Goal: Task Accomplishment & Management: Use online tool/utility

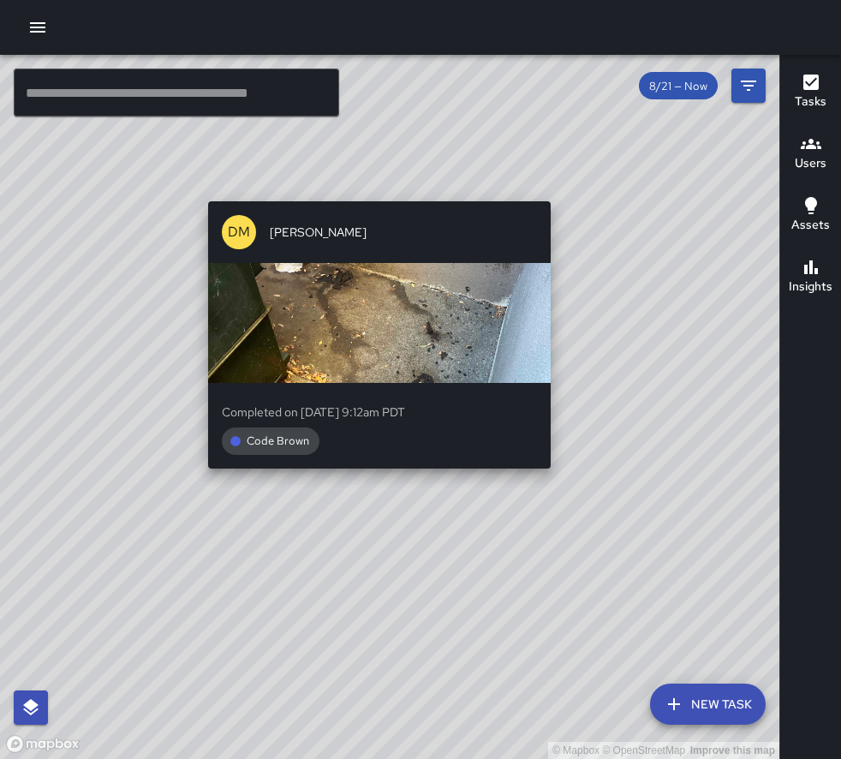
click at [559, 503] on div "© Mapbox © OpenStreetMap Improve this map [PERSON_NAME] Completed on [DATE] 9:1…" at bounding box center [390, 407] width 780 height 704
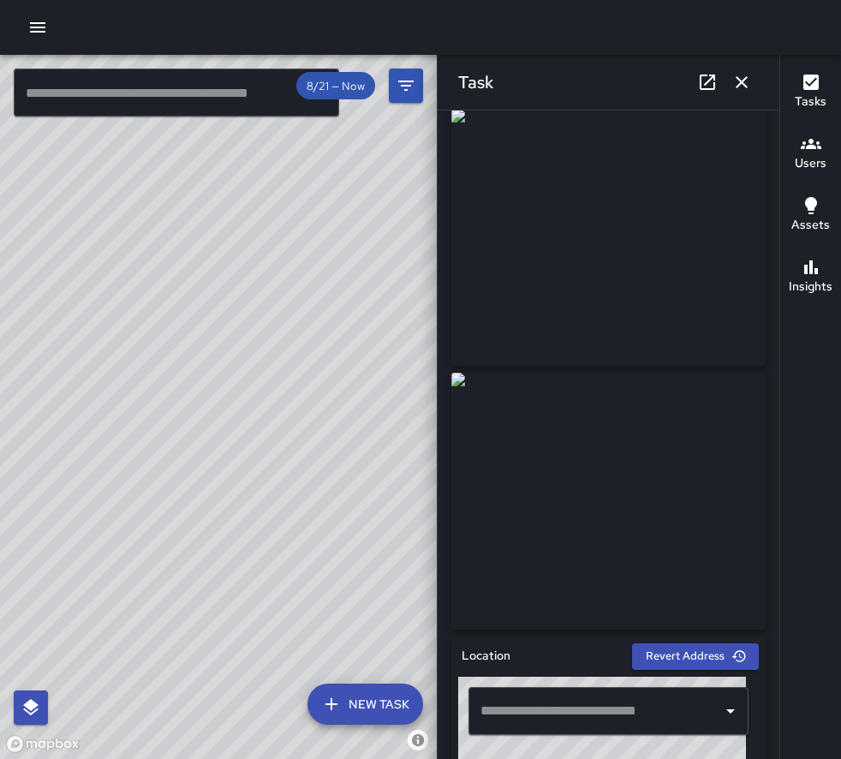
scroll to position [35, 0]
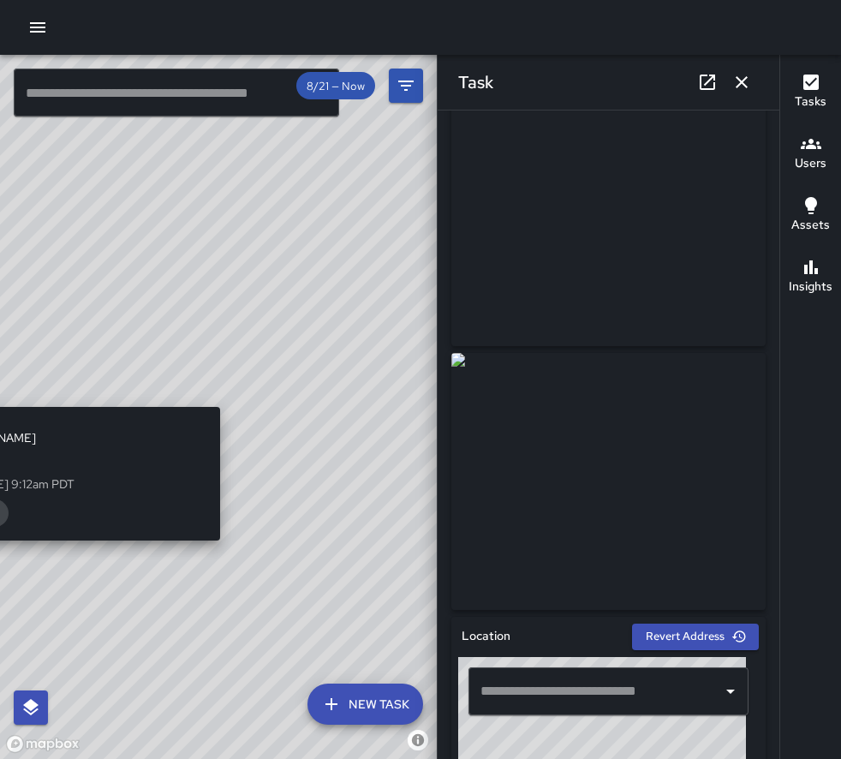
click at [229, 390] on div "© Mapbox © OpenStreetMap Improve this map [PERSON_NAME] Completed on [DATE] 9:1…" at bounding box center [218, 407] width 437 height 704
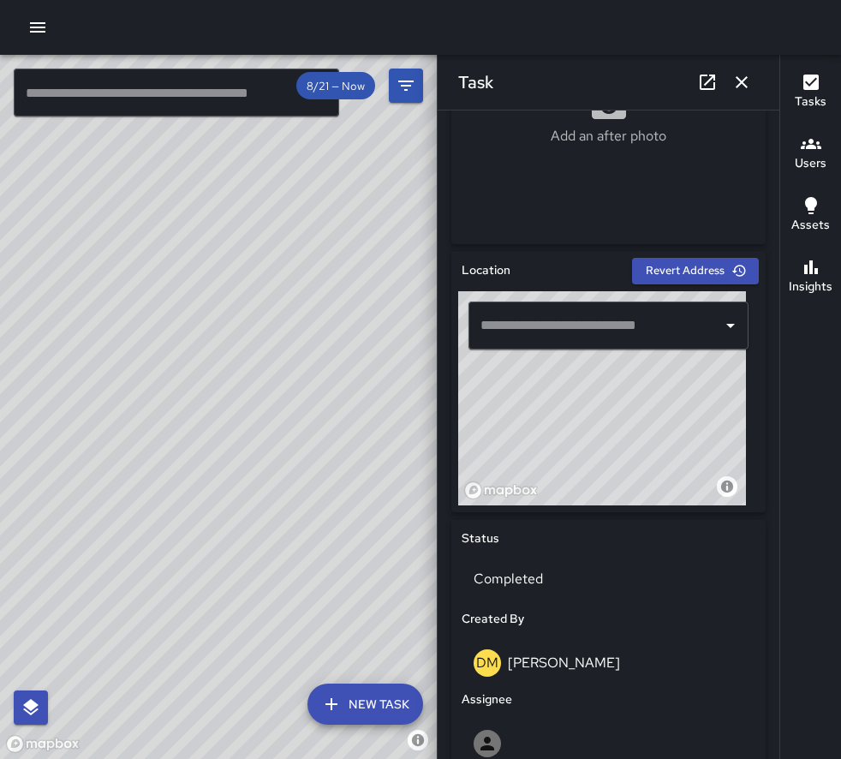
scroll to position [792, 0]
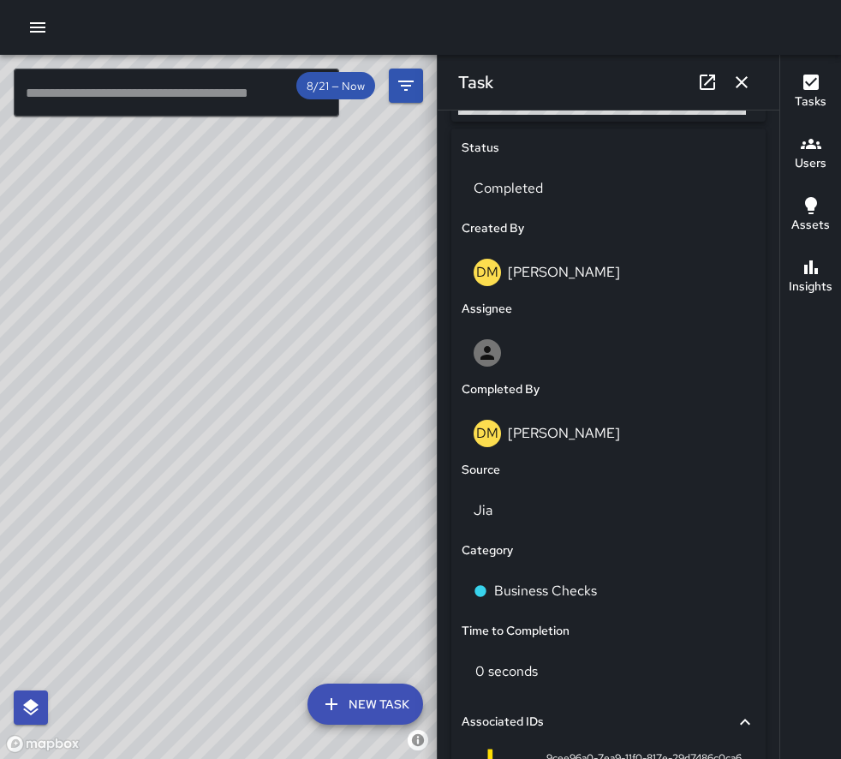
click at [206, 380] on div "© Mapbox © OpenStreetMap Improve this map" at bounding box center [218, 407] width 437 height 704
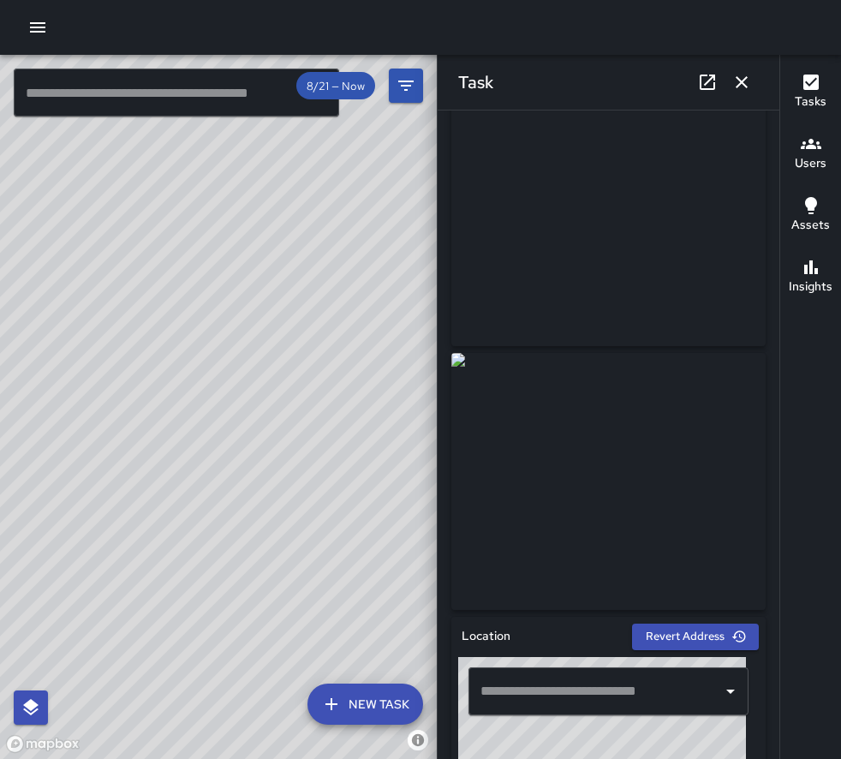
scroll to position [0, 0]
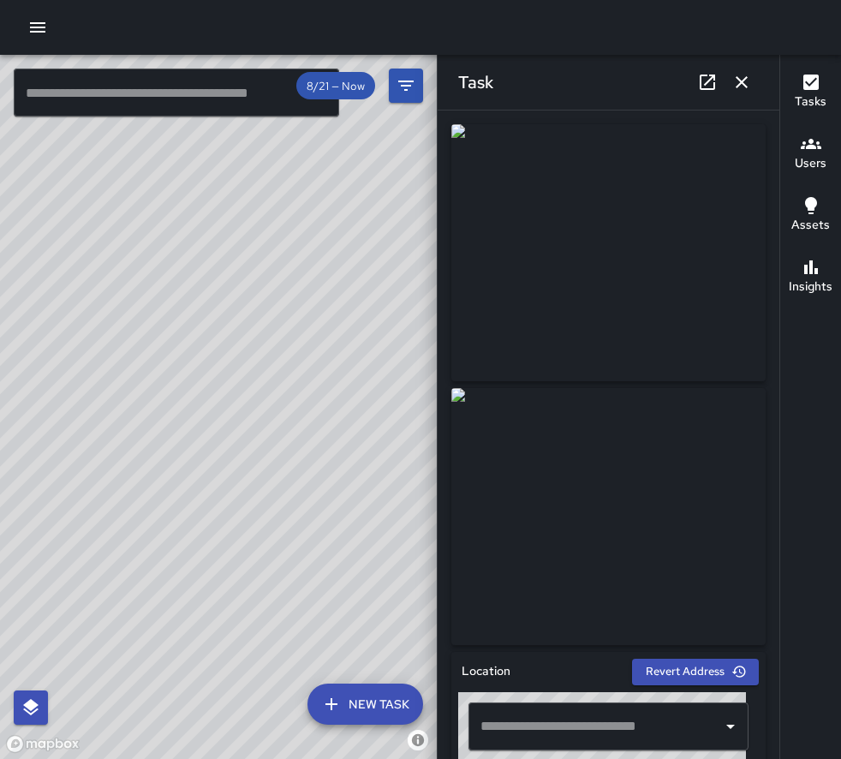
click at [554, 107] on div "Task" at bounding box center [609, 82] width 342 height 55
click at [744, 79] on icon "button" at bounding box center [742, 82] width 12 height 12
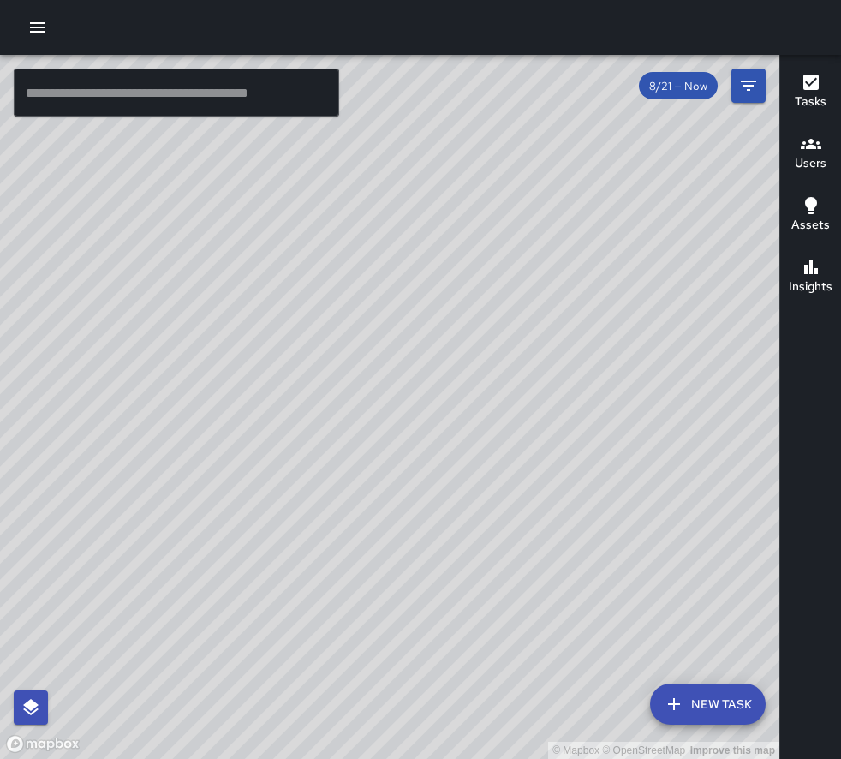
drag, startPoint x: 232, startPoint y: 333, endPoint x: 535, endPoint y: 374, distance: 305.2
click at [535, 374] on div "© Mapbox © OpenStreetMap Improve this map" at bounding box center [390, 407] width 780 height 704
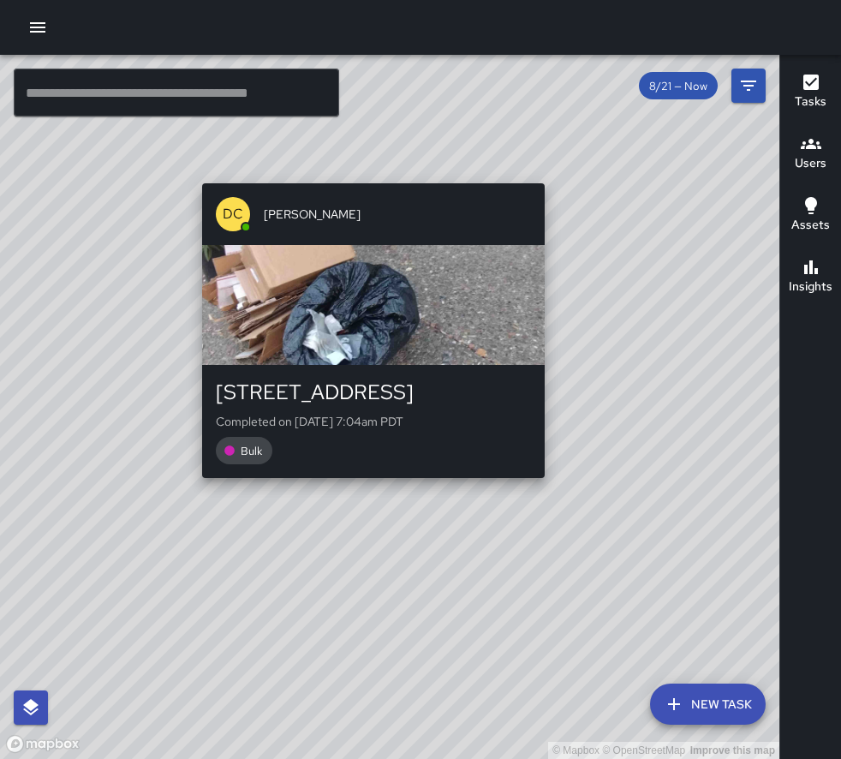
click at [549, 172] on div "© Mapbox © OpenStreetMap Improve this map DC [PERSON_NAME] [STREET_ADDRESS] Com…" at bounding box center [390, 407] width 780 height 704
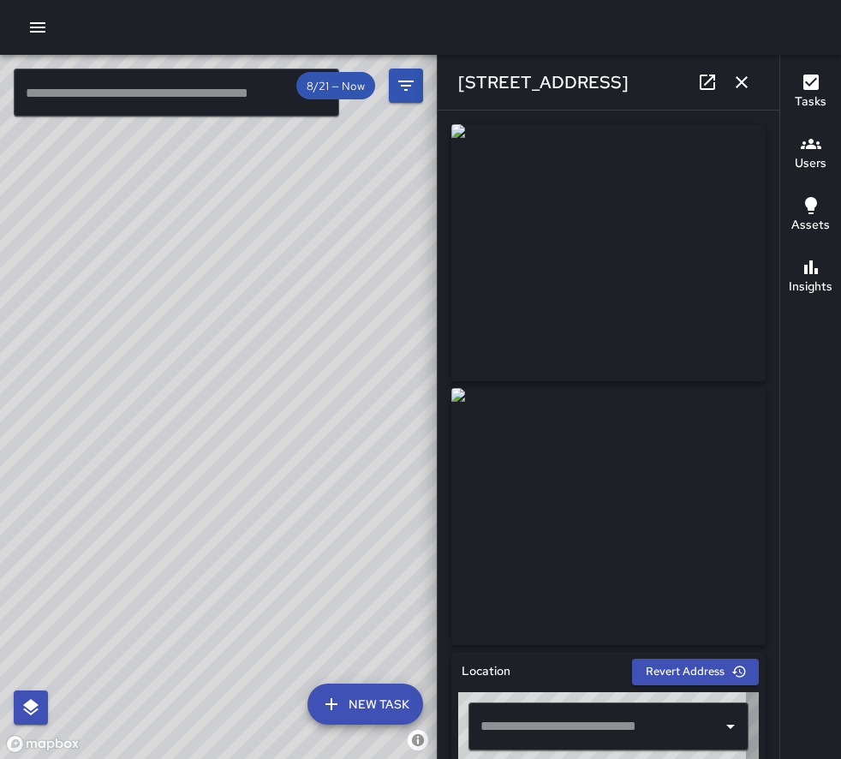
type input "**********"
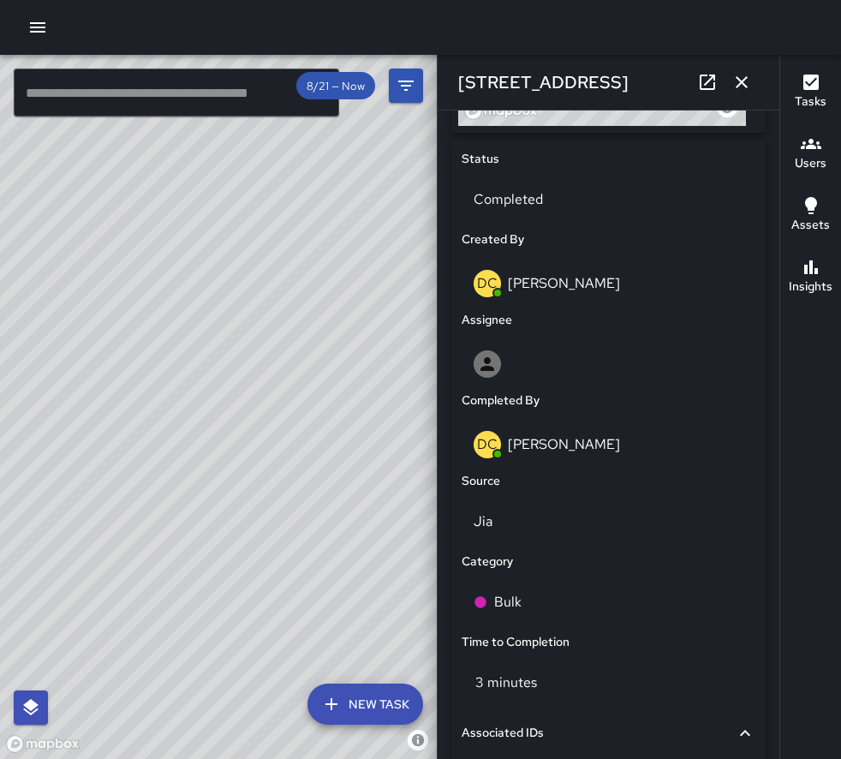
scroll to position [873, 0]
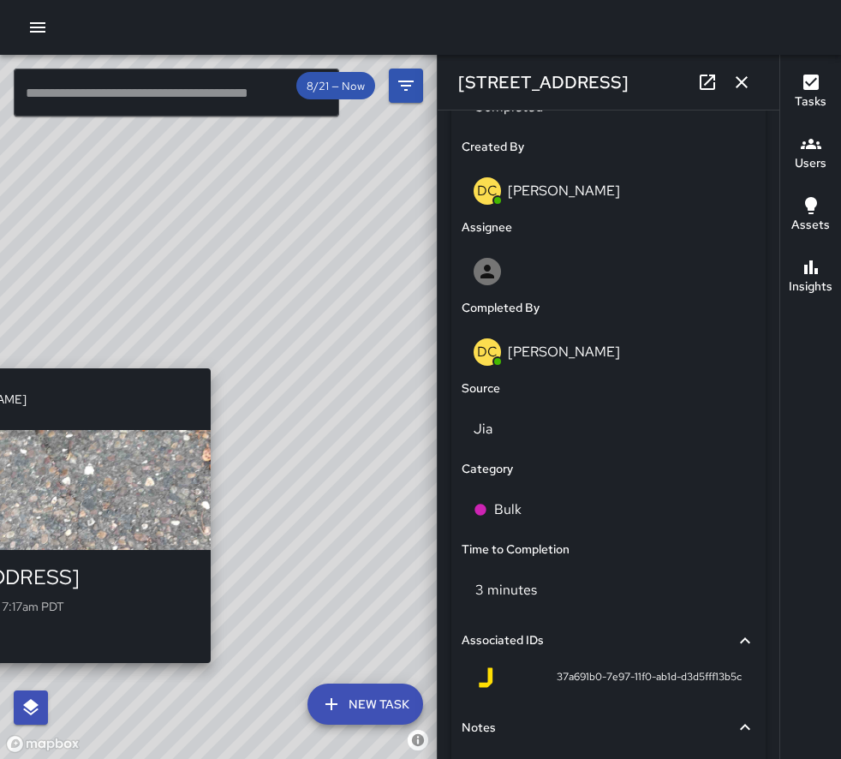
click at [218, 362] on div "© Mapbox © OpenStreetMap Improve this map DC Daniel Cordova 633 4th Street Comp…" at bounding box center [218, 407] width 437 height 704
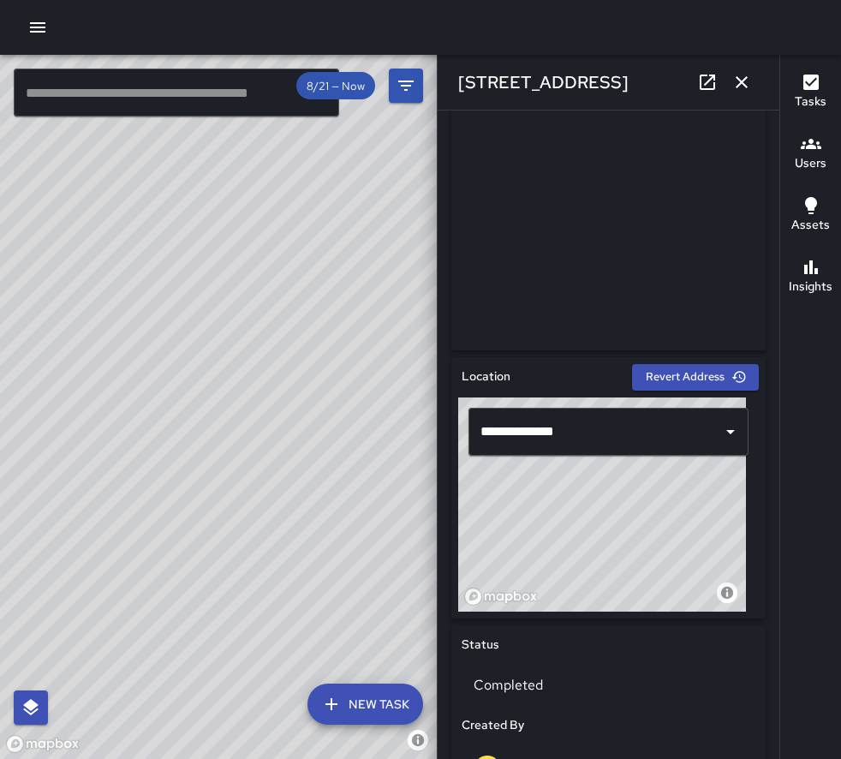
scroll to position [0, 0]
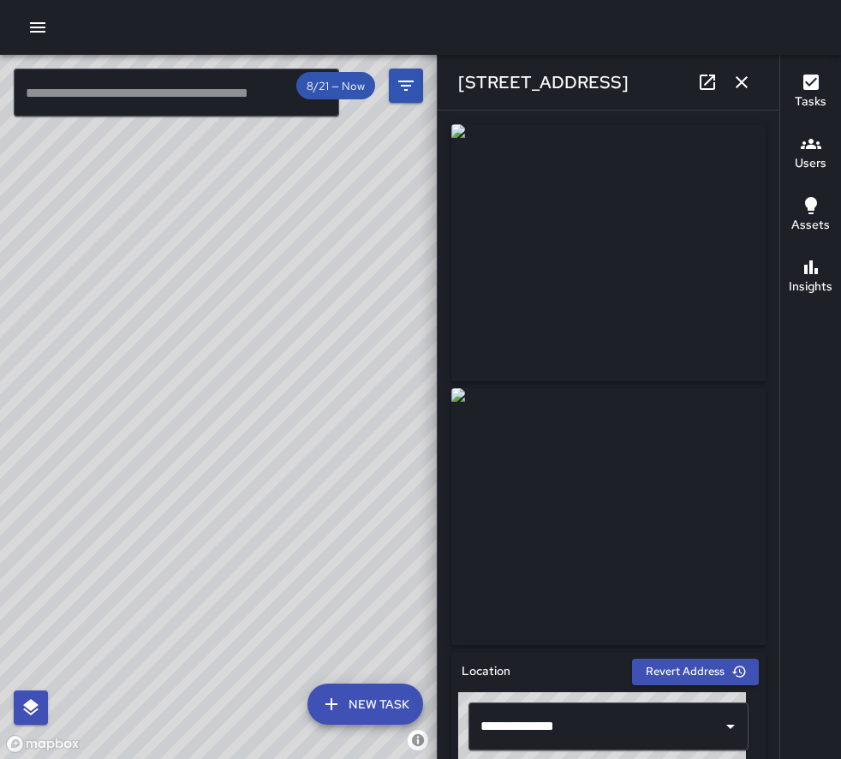
click at [417, 332] on div "© Mapbox © OpenStreetMap Improve this map" at bounding box center [218, 407] width 437 height 704
click at [414, 336] on div "© Mapbox © OpenStreetMap Improve this map DM Danielle Muro 200 D Street Complet…" at bounding box center [218, 407] width 437 height 704
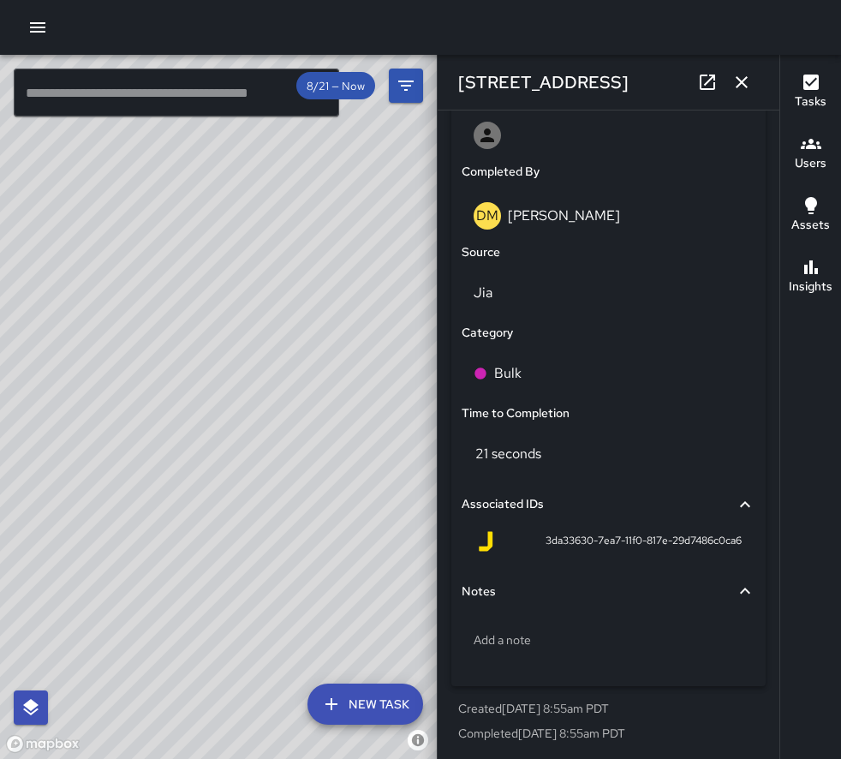
scroll to position [1009, 0]
drag, startPoint x: 296, startPoint y: 410, endPoint x: 449, endPoint y: 288, distance: 195.8
click at [352, 390] on div "© Mapbox © OpenStreetMap Improve this map" at bounding box center [218, 407] width 437 height 704
click at [755, 83] on button "button" at bounding box center [742, 82] width 34 height 34
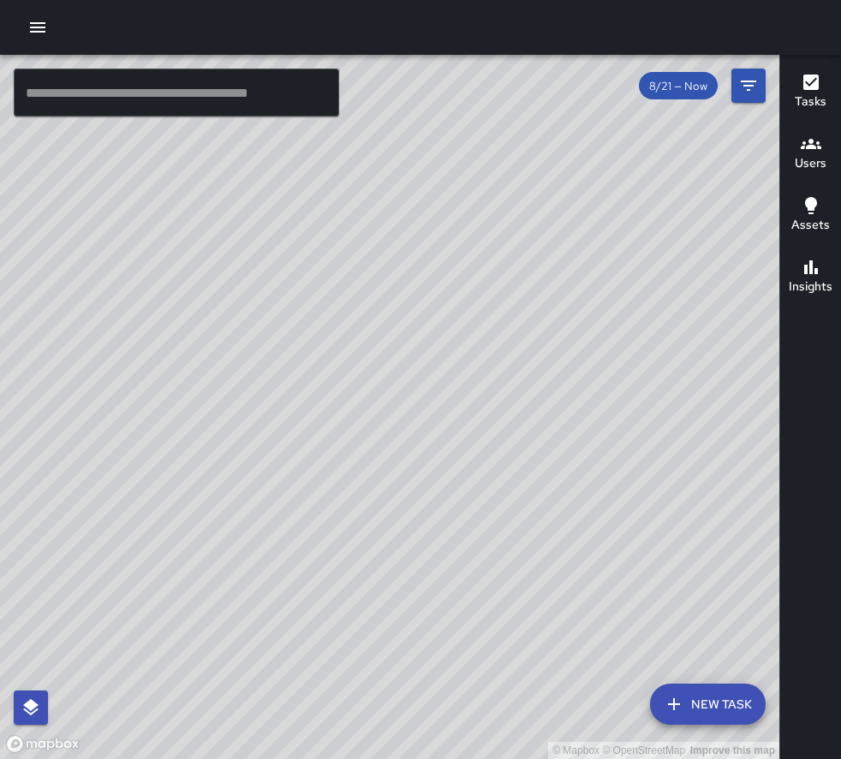
drag, startPoint x: 310, startPoint y: 396, endPoint x: 404, endPoint y: 353, distance: 102.8
click at [404, 353] on div "© Mapbox © OpenStreetMap Improve this map" at bounding box center [390, 407] width 780 height 704
click at [572, 568] on div "© Mapbox © OpenStreetMap Improve this map DM Danielle Muro Completed on 8/21/20…" at bounding box center [390, 407] width 780 height 704
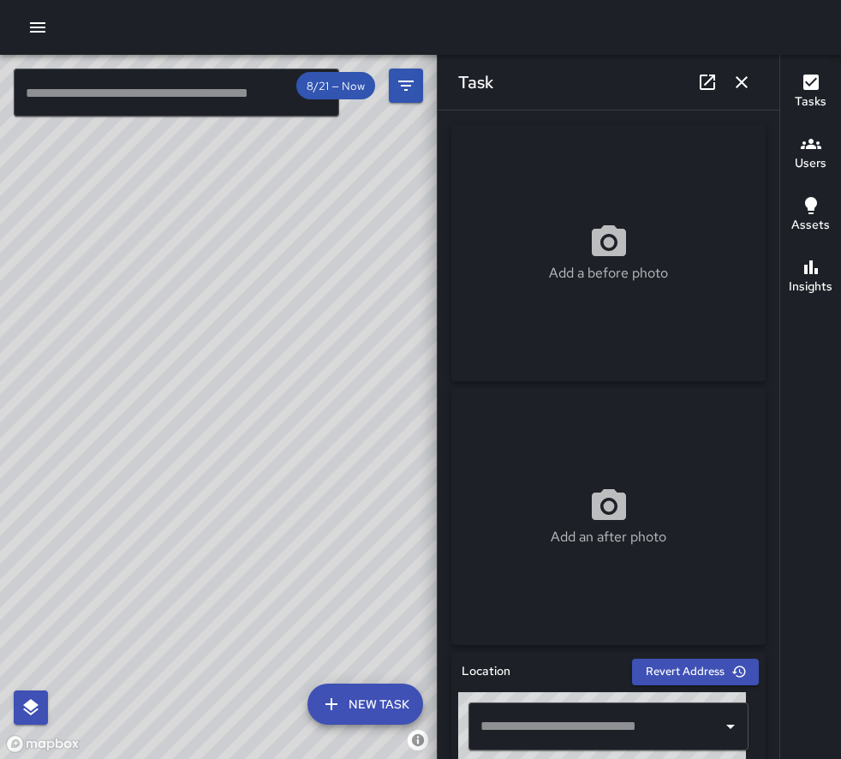
click at [206, 417] on div "© Mapbox © OpenStreetMap Improve this map DM Danielle Muro Completed on 8/21/20…" at bounding box center [218, 407] width 437 height 704
click at [746, 73] on icon "button" at bounding box center [742, 82] width 21 height 21
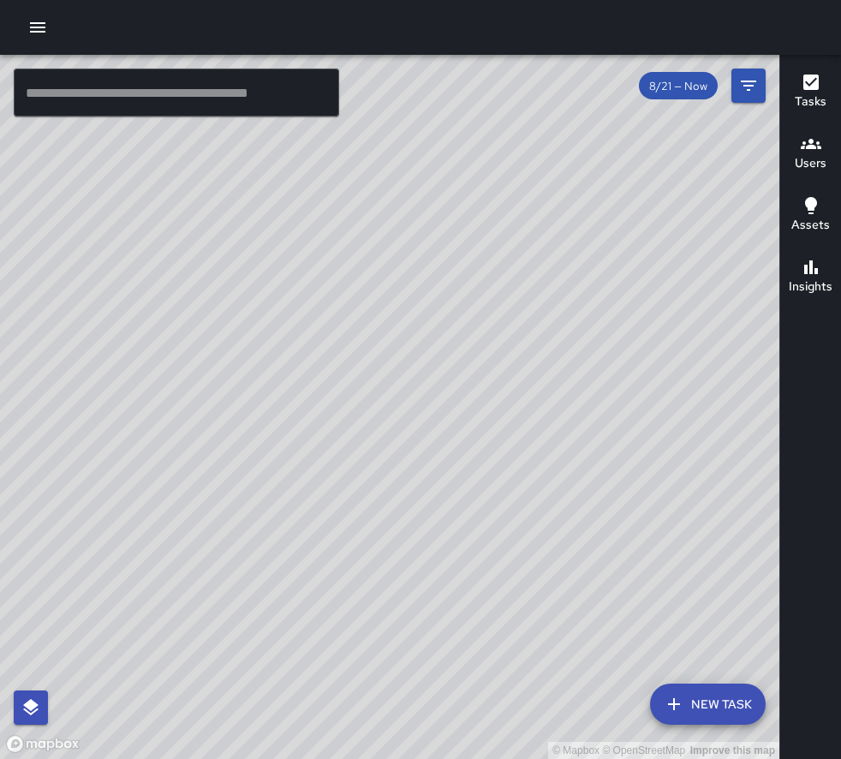
drag, startPoint x: 633, startPoint y: 294, endPoint x: 377, endPoint y: 360, distance: 264.6
click at [377, 360] on div "© Mapbox © OpenStreetMap Improve this map" at bounding box center [390, 407] width 780 height 704
click at [324, 631] on div "© Mapbox © OpenStreetMap Improve this map DC Daniel Cordova 637 1st Street Comp…" at bounding box center [390, 407] width 780 height 704
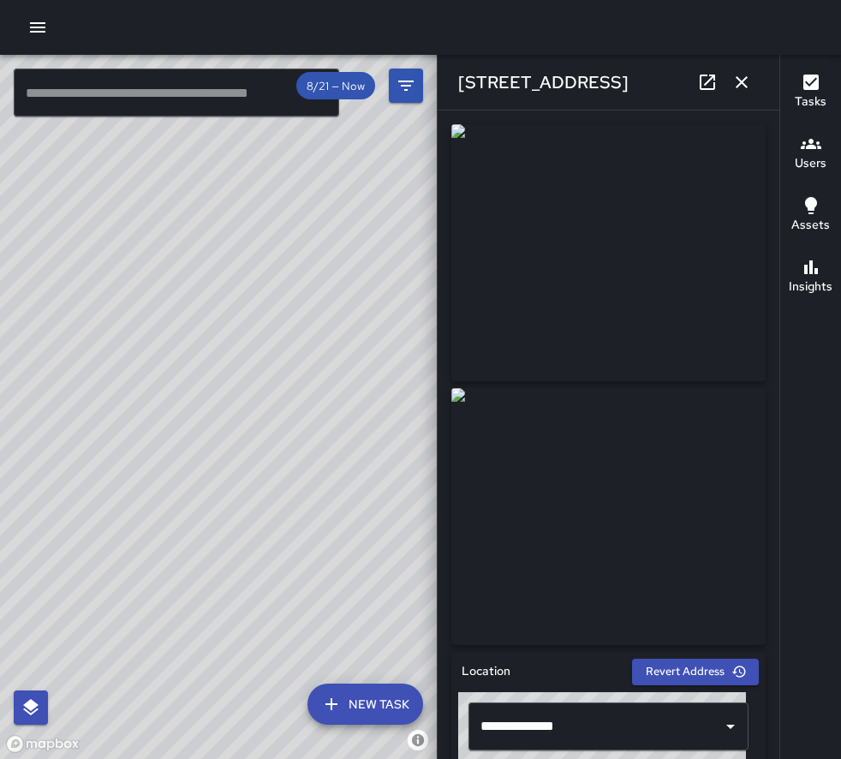
type input "**********"
click at [740, 79] on icon "button" at bounding box center [742, 82] width 12 height 12
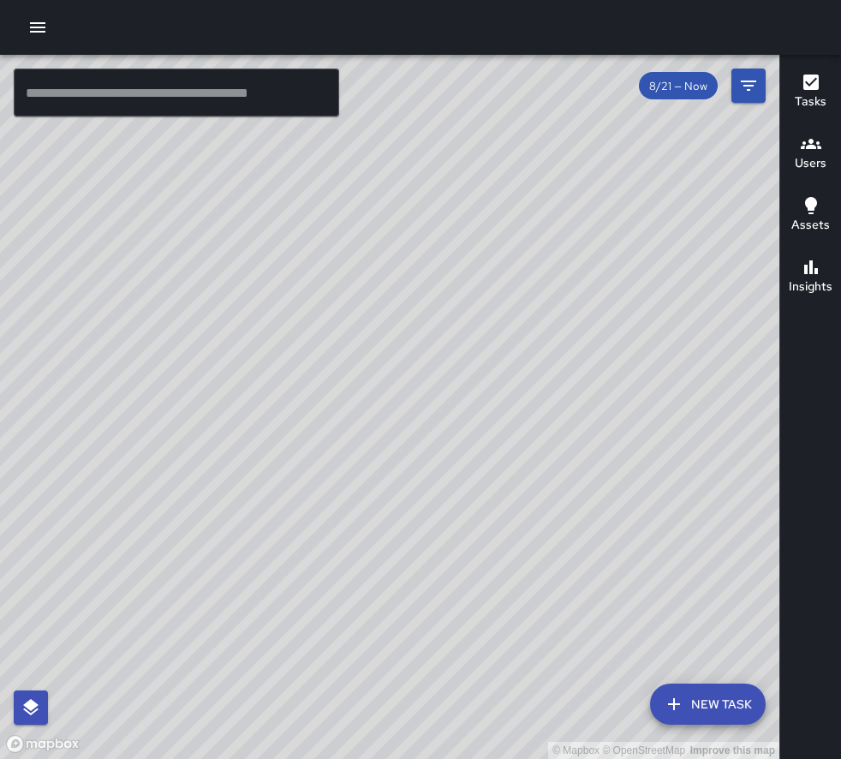
drag, startPoint x: 643, startPoint y: 255, endPoint x: 362, endPoint y: 474, distance: 356.0
click at [187, 725] on div "© Mapbox © OpenStreetMap Improve this map" at bounding box center [390, 407] width 780 height 704
drag, startPoint x: 447, startPoint y: 401, endPoint x: 364, endPoint y: 400, distance: 83.1
click at [204, 525] on div "© Mapbox © OpenStreetMap Improve this map" at bounding box center [390, 407] width 780 height 704
drag, startPoint x: 238, startPoint y: 309, endPoint x: 486, endPoint y: 350, distance: 251.0
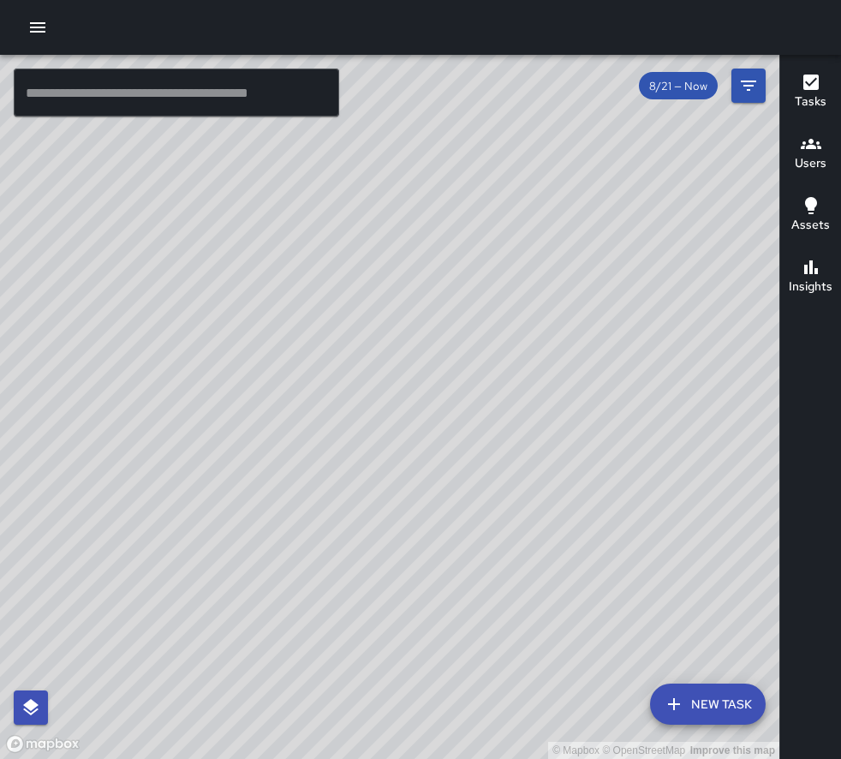
click at [486, 350] on div "© Mapbox © OpenStreetMap Improve this map" at bounding box center [390, 407] width 780 height 704
click at [81, 195] on div "© Mapbox © OpenStreetMap Improve this map" at bounding box center [390, 407] width 780 height 704
click at [81, 193] on div "© Mapbox © OpenStreetMap Improve this map" at bounding box center [390, 407] width 780 height 704
click at [77, 192] on div "© Mapbox © OpenStreetMap Improve this map DM Danielle Muro 519 Mendocino Avenue…" at bounding box center [390, 407] width 780 height 704
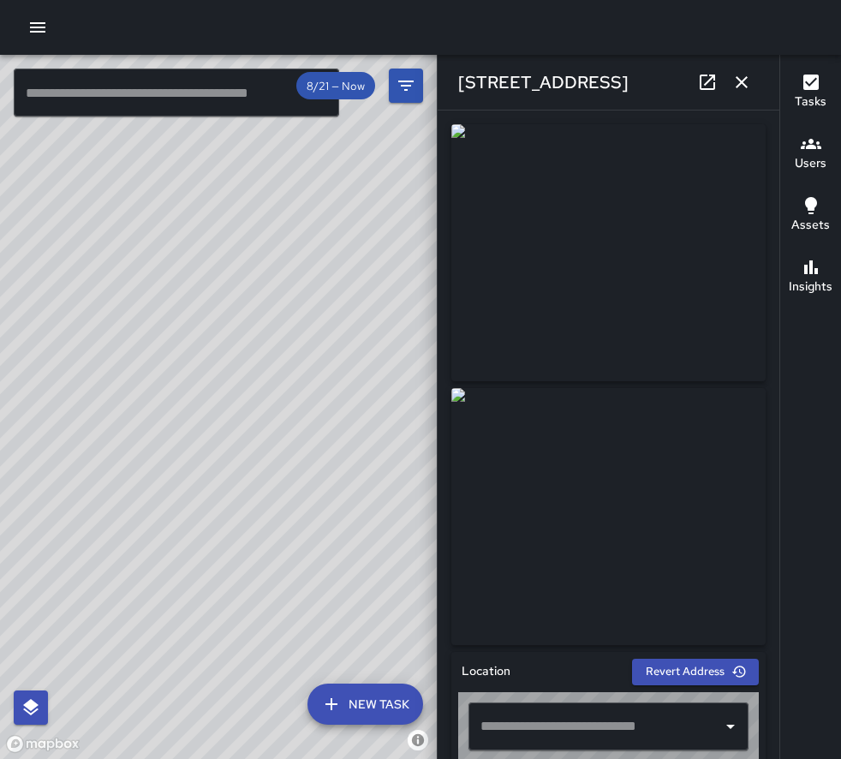
type input "**********"
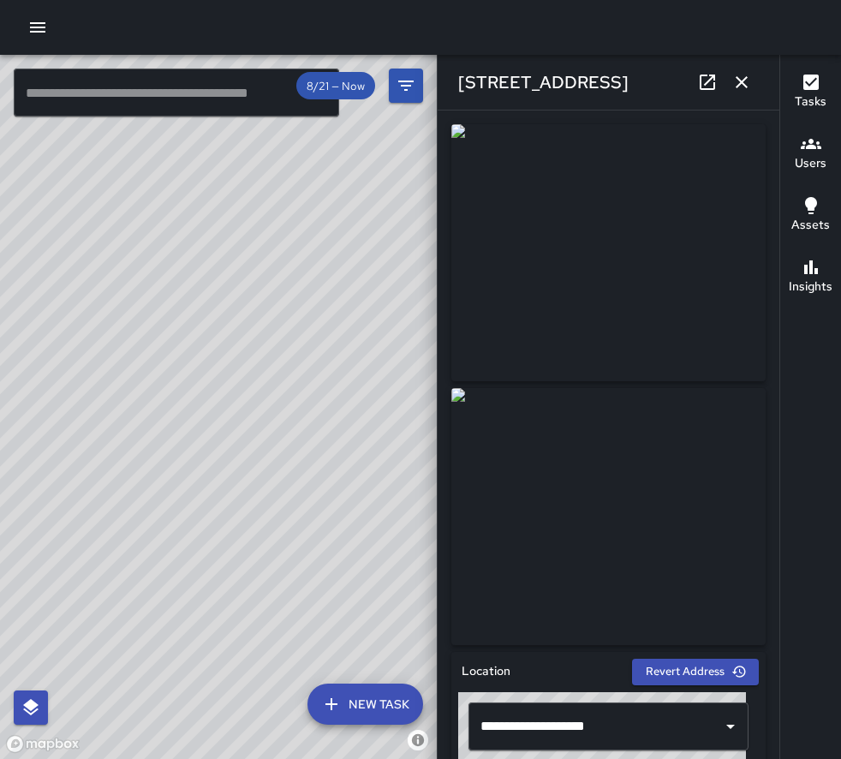
drag, startPoint x: 284, startPoint y: 340, endPoint x: 244, endPoint y: 332, distance: 41.2
click at [402, 202] on div "© Mapbox © OpenStreetMap Improve this map" at bounding box center [218, 407] width 437 height 704
drag, startPoint x: 272, startPoint y: 372, endPoint x: 337, endPoint y: 335, distance: 74.8
click at [337, 335] on div "© Mapbox © OpenStreetMap Improve this map" at bounding box center [218, 407] width 437 height 704
drag, startPoint x: 189, startPoint y: 438, endPoint x: 231, endPoint y: 398, distance: 57.0
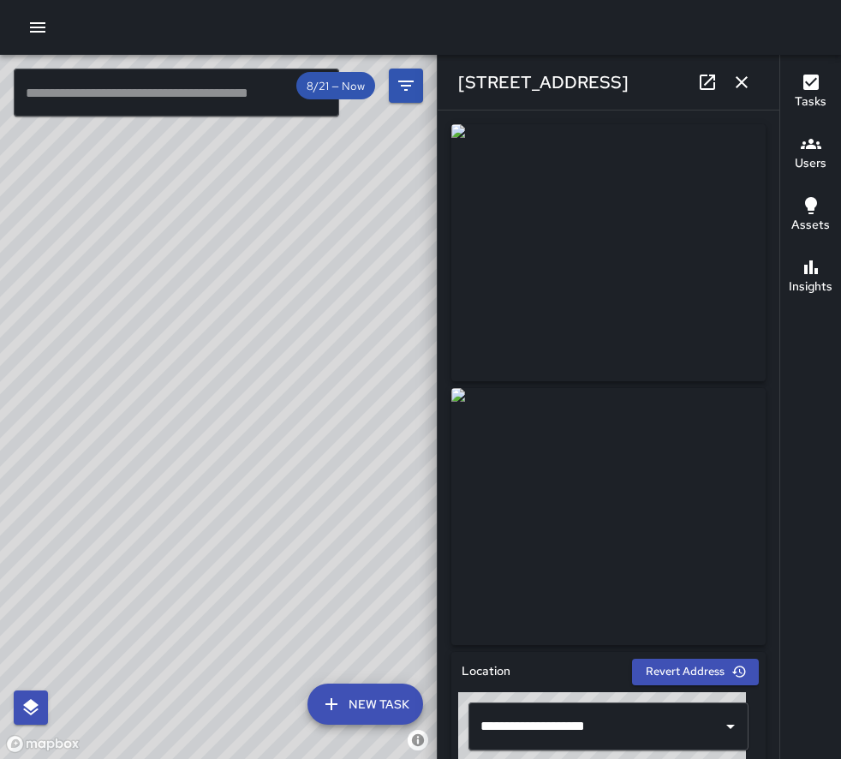
click at [231, 398] on div "© Mapbox © OpenStreetMap Improve this map" at bounding box center [218, 407] width 437 height 704
click at [261, 344] on div "© Mapbox © OpenStreetMap Improve this map DM Danielle Muro 458 B Street Complet…" at bounding box center [218, 407] width 437 height 704
click at [322, 665] on div "© Mapbox © OpenStreetMap Improve this map DC Daniel Cordova 418 B Street Comple…" at bounding box center [218, 407] width 437 height 704
drag, startPoint x: 218, startPoint y: 518, endPoint x: 430, endPoint y: 398, distance: 244.0
click at [429, 398] on div "© Mapbox © OpenStreetMap Improve this map" at bounding box center [218, 407] width 437 height 704
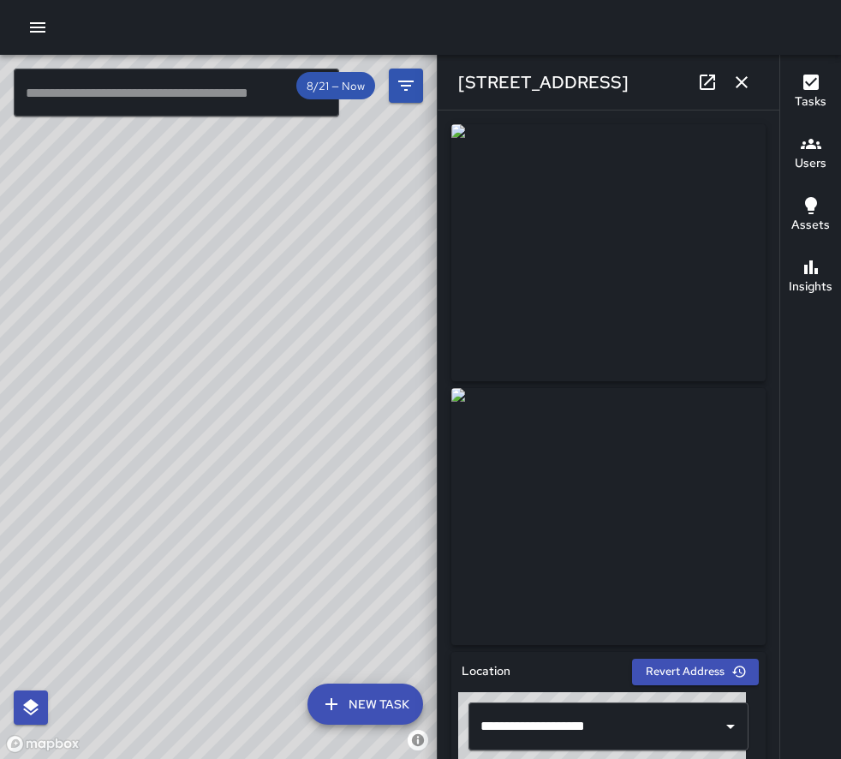
drag, startPoint x: 99, startPoint y: 372, endPoint x: 336, endPoint y: 390, distance: 238.0
click at [336, 390] on div "© Mapbox © OpenStreetMap Improve this map" at bounding box center [218, 407] width 437 height 704
drag, startPoint x: 258, startPoint y: 314, endPoint x: 278, endPoint y: 339, distance: 31.7
click at [353, 237] on div "© Mapbox © OpenStreetMap Improve this map" at bounding box center [218, 407] width 437 height 704
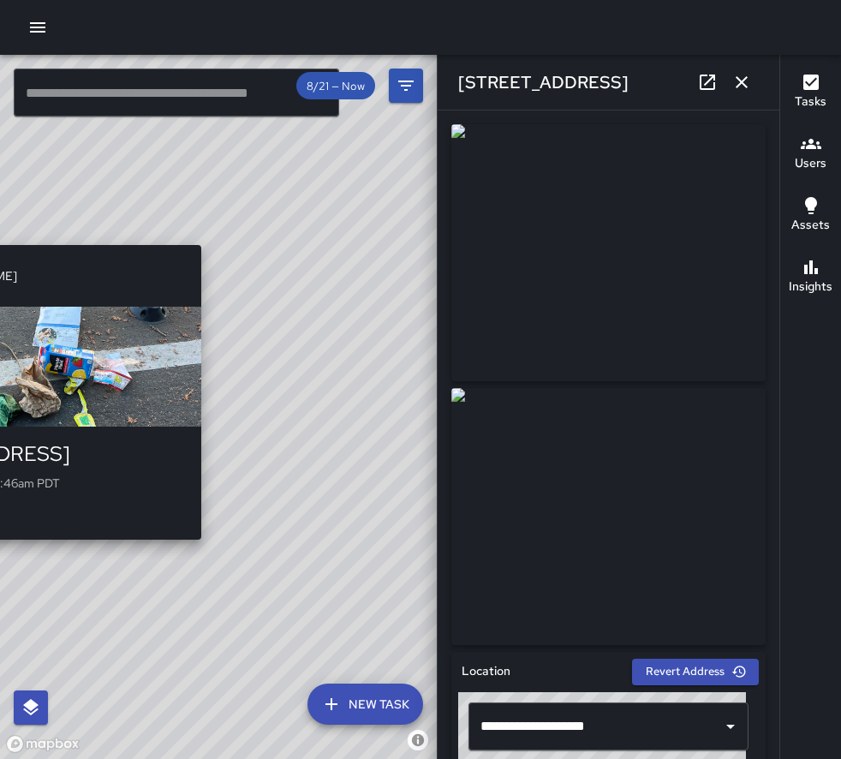
click at [203, 553] on div "© Mapbox © OpenStreetMap Improve this map DM Danielle Muro 301 6th Street Compl…" at bounding box center [218, 407] width 437 height 704
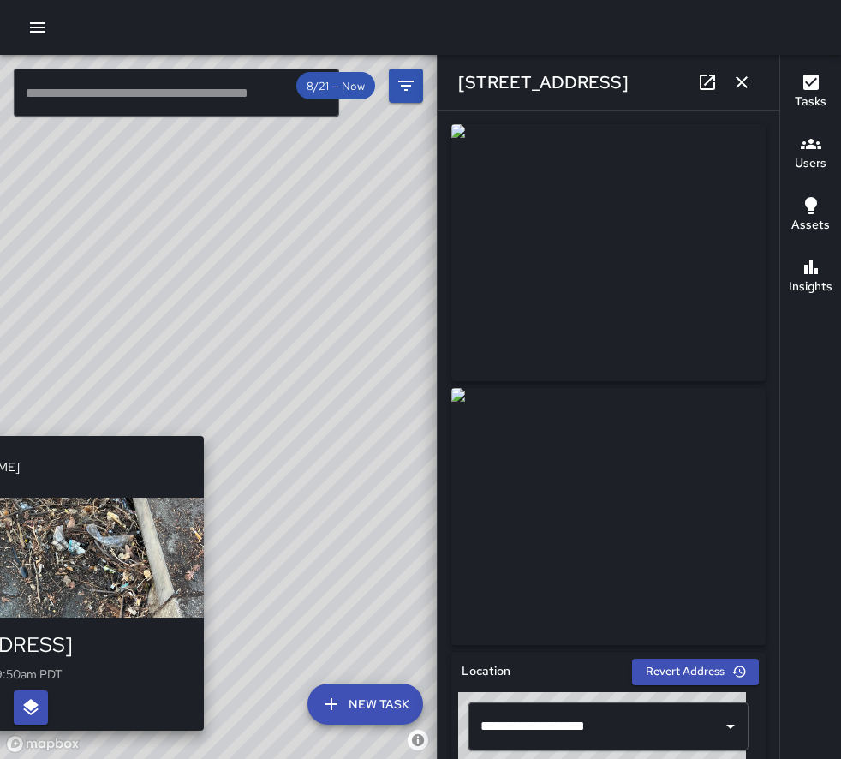
click at [213, 424] on div "© Mapbox © OpenStreetMap Improve this map DM Danielle Muro 301 6th Street Compl…" at bounding box center [218, 407] width 437 height 704
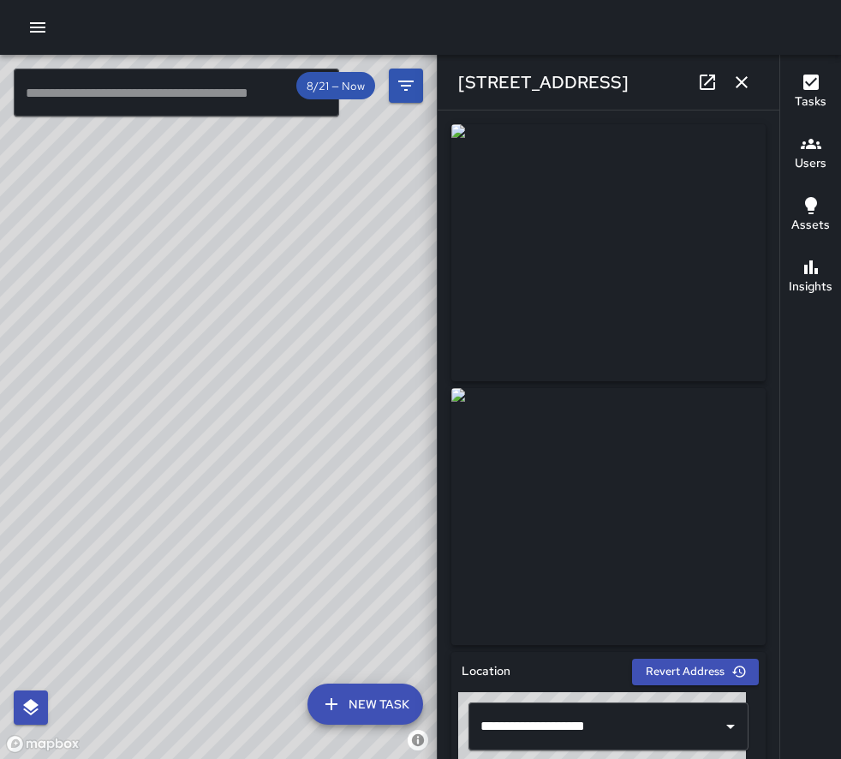
click at [209, 430] on div "© Mapbox © OpenStreetMap Improve this map DM Danielle Muro 301 6th Street Compl…" at bounding box center [218, 407] width 437 height 704
click at [250, 464] on div "© Mapbox © OpenStreetMap Improve this map DM Danielle Muro 498 Morgan Street Co…" at bounding box center [218, 407] width 437 height 704
drag, startPoint x: 274, startPoint y: 488, endPoint x: 189, endPoint y: 270, distance: 234.7
click at [189, 270] on div "© Mapbox © OpenStreetMap Improve this map" at bounding box center [218, 407] width 437 height 704
drag, startPoint x: 362, startPoint y: 330, endPoint x: 246, endPoint y: 357, distance: 118.9
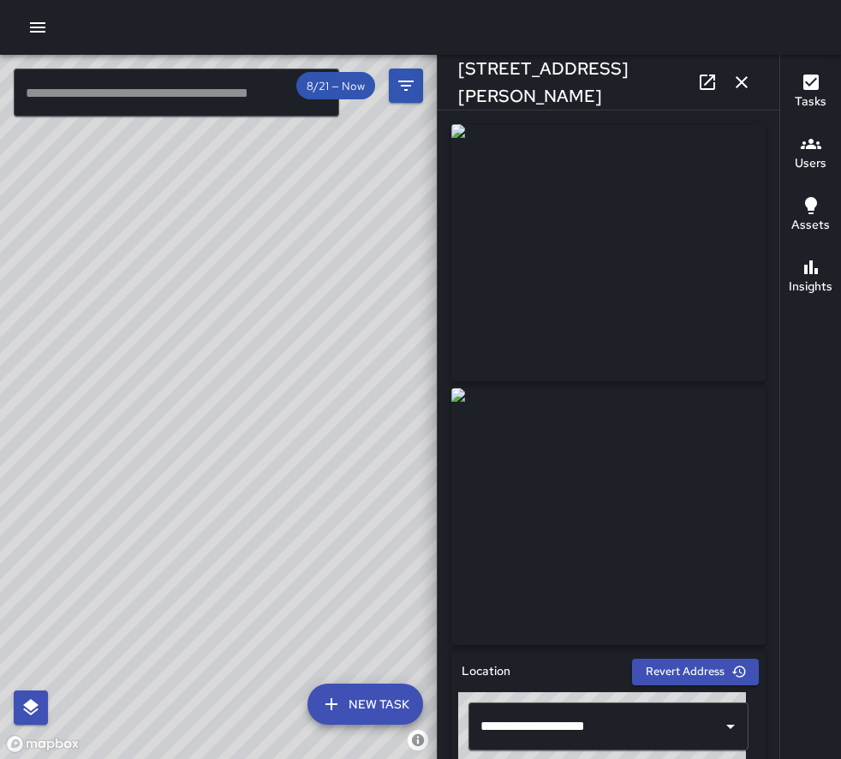
click at [246, 357] on div "© Mapbox © OpenStreetMap Improve this map" at bounding box center [218, 407] width 437 height 704
click at [752, 81] on button "button" at bounding box center [742, 82] width 34 height 34
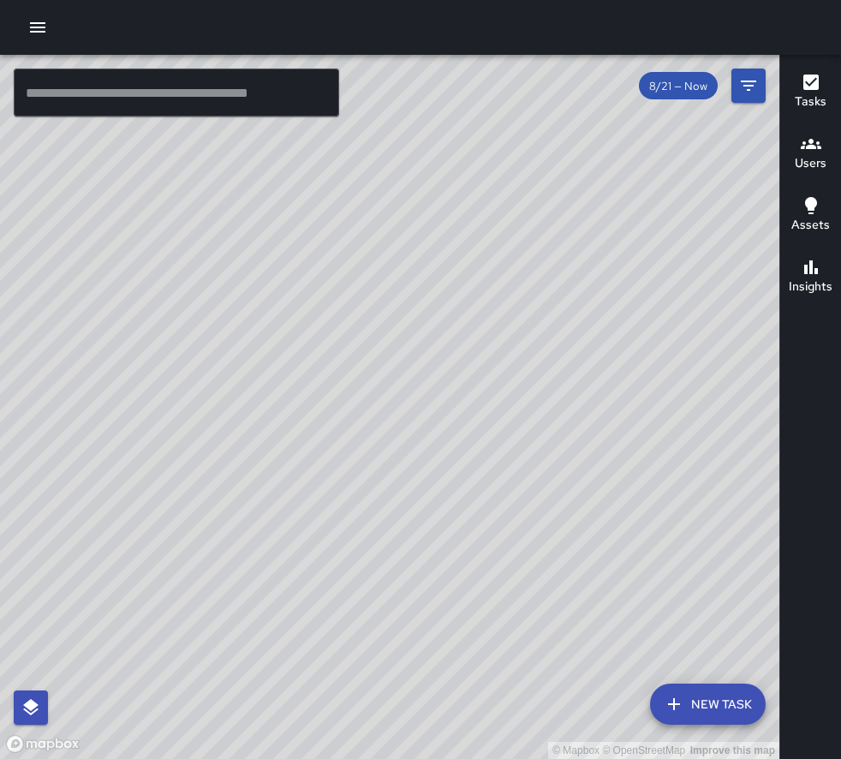
click at [32, 26] on icon "button" at bounding box center [37, 27] width 21 height 21
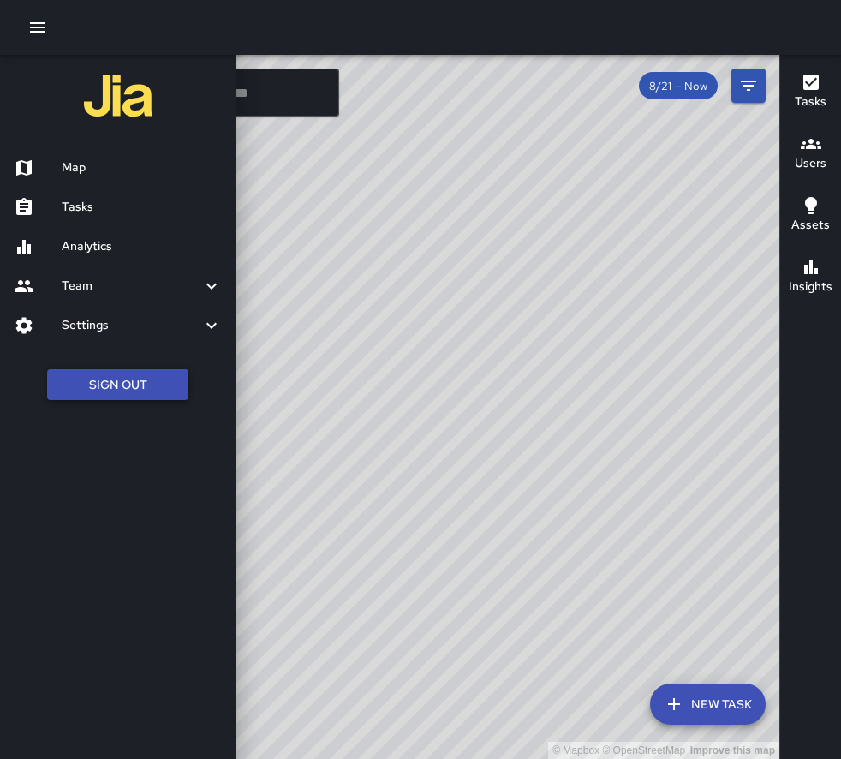
click at [105, 395] on button "Sign Out" at bounding box center [117, 385] width 141 height 32
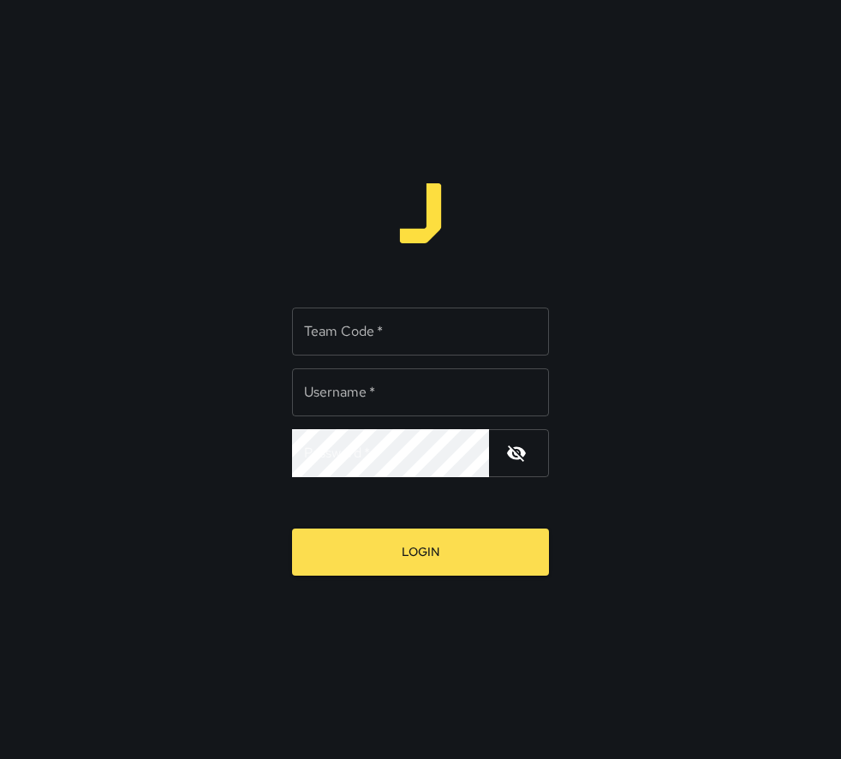
type input "******"
click at [356, 339] on input "Team Code   *" at bounding box center [420, 332] width 257 height 48
click at [374, 349] on input "Team Code   *" at bounding box center [420, 332] width 257 height 48
click at [382, 333] on input "Team Code   *" at bounding box center [420, 332] width 257 height 48
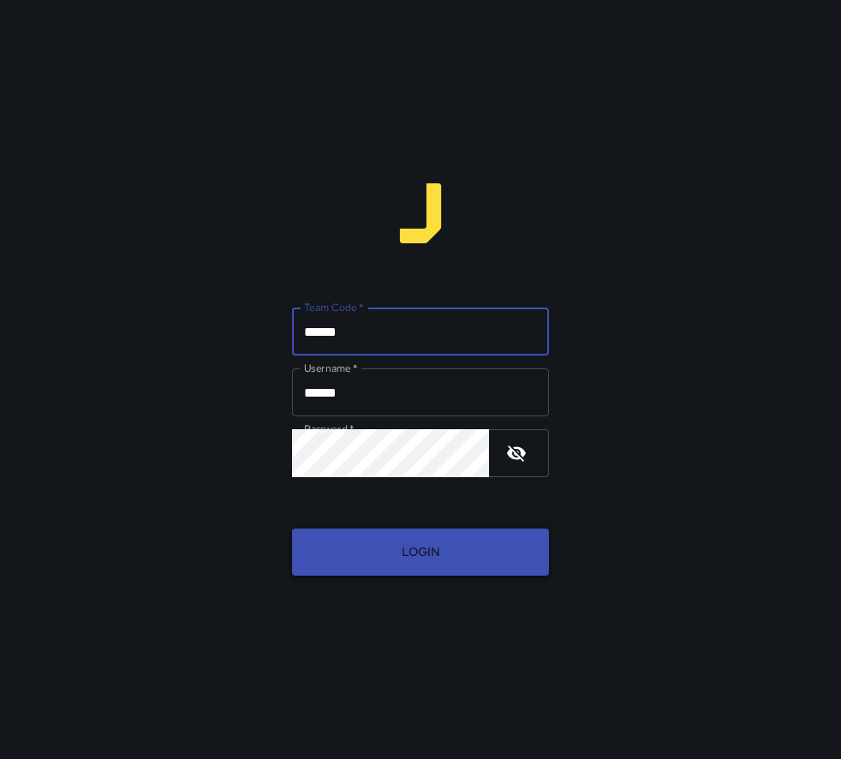
type input "******"
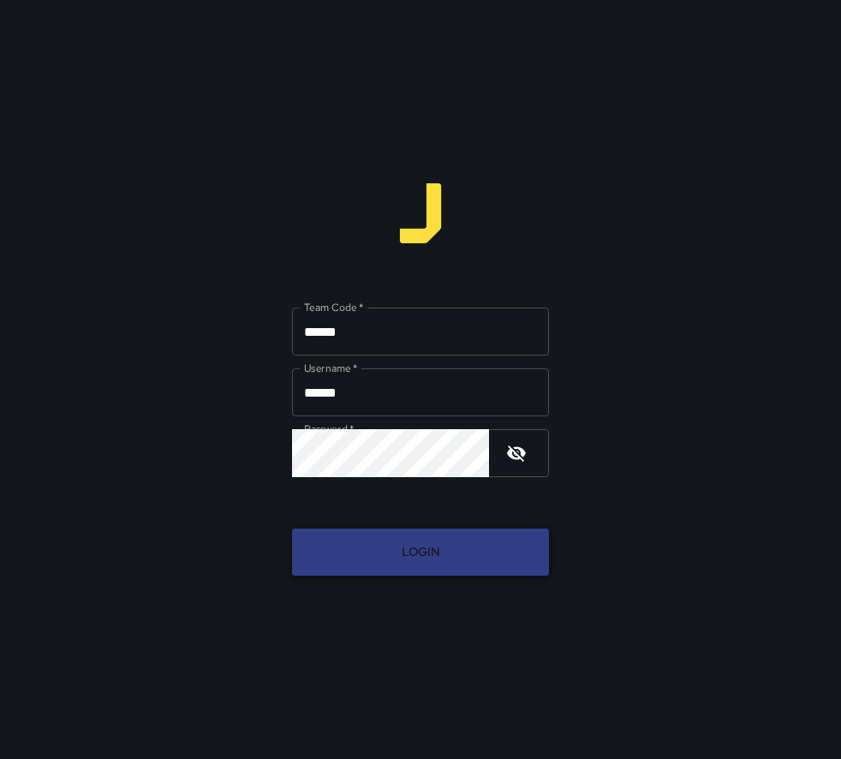
click at [377, 542] on button "Login" at bounding box center [420, 552] width 257 height 47
